Goal: Task Accomplishment & Management: Use online tool/utility

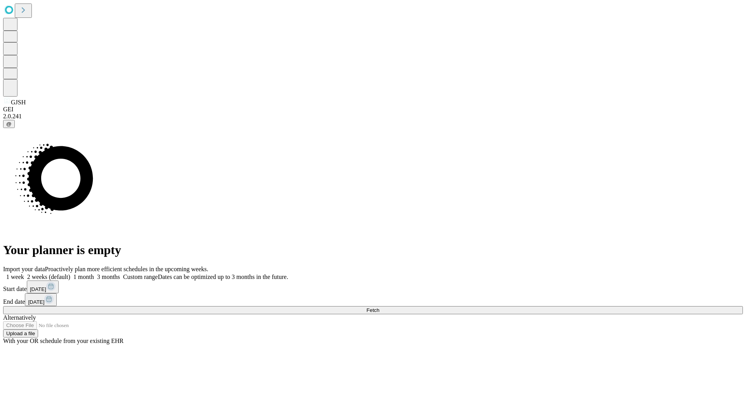
click at [379, 308] on span "Fetch" at bounding box center [372, 311] width 13 height 6
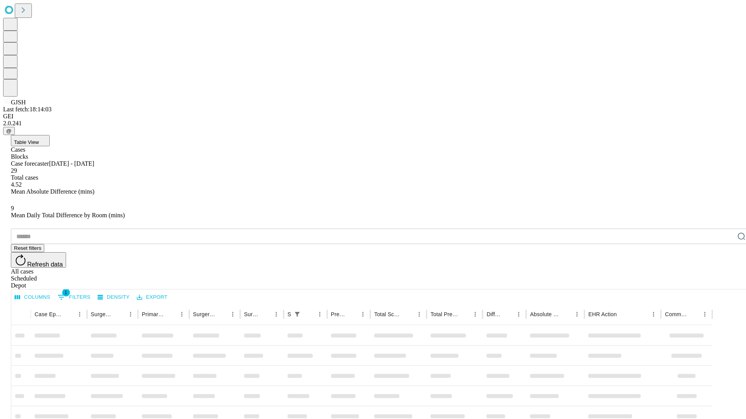
click at [725, 282] on div "Depot" at bounding box center [380, 285] width 739 height 7
